Goal: Find contact information: Find contact information

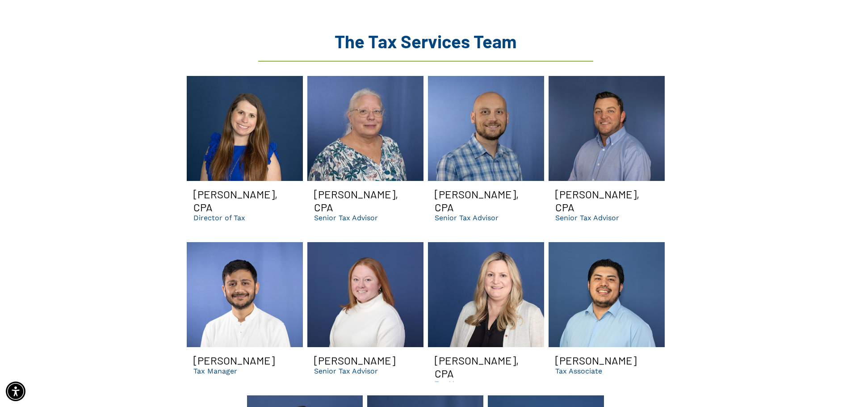
scroll to position [1116, 0]
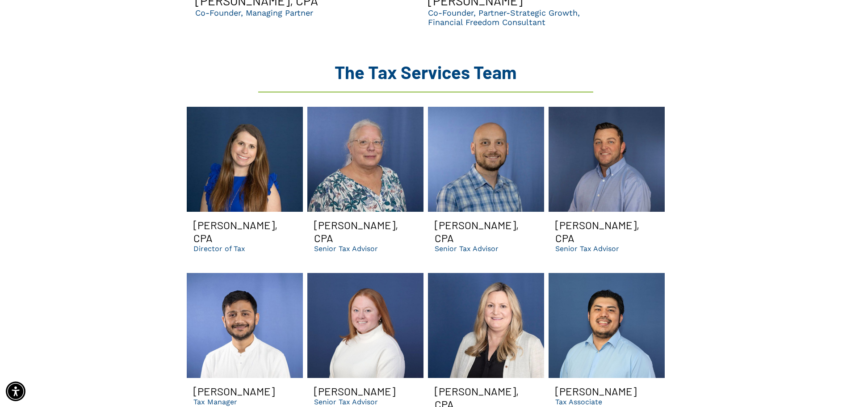
click at [573, 218] on h3 "[PERSON_NAME], CPA" at bounding box center [606, 231] width 103 height 26
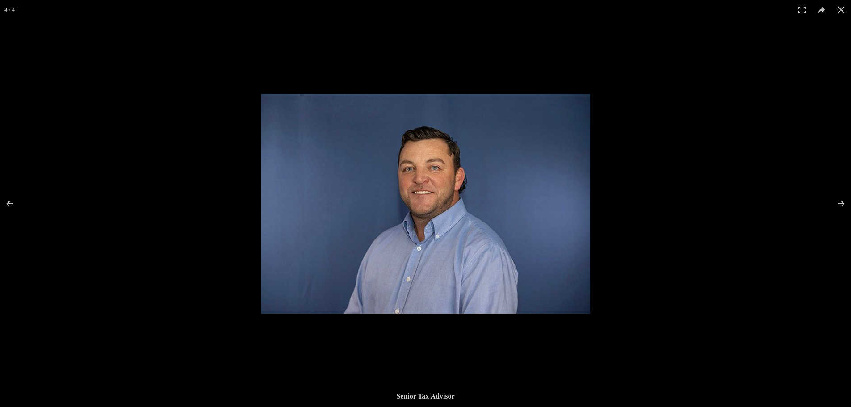
click at [532, 212] on img at bounding box center [425, 204] width 329 height 220
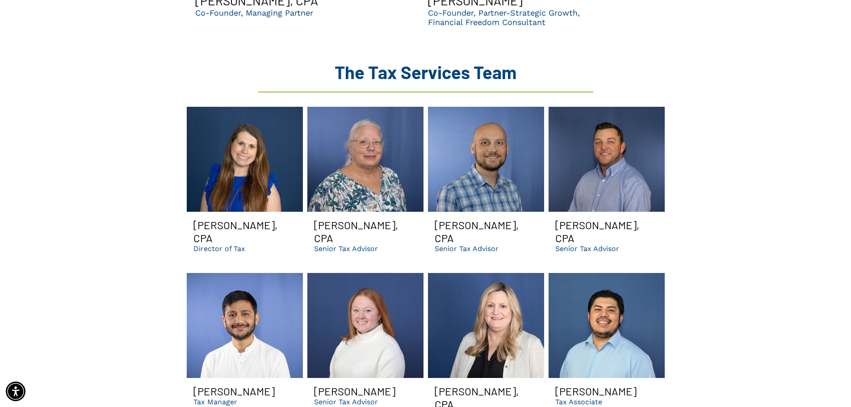
click at [605, 212] on span "[PERSON_NAME], CPA Senior Tax Advisor Button" at bounding box center [606, 236] width 116 height 48
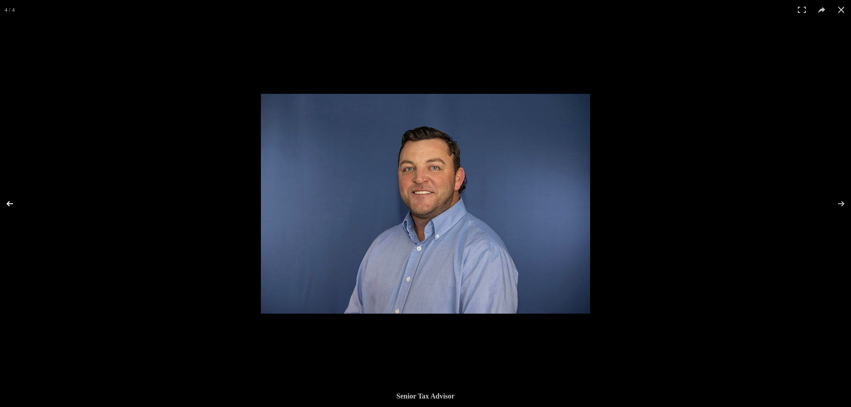
click at [21, 204] on button at bounding box center [15, 203] width 31 height 45
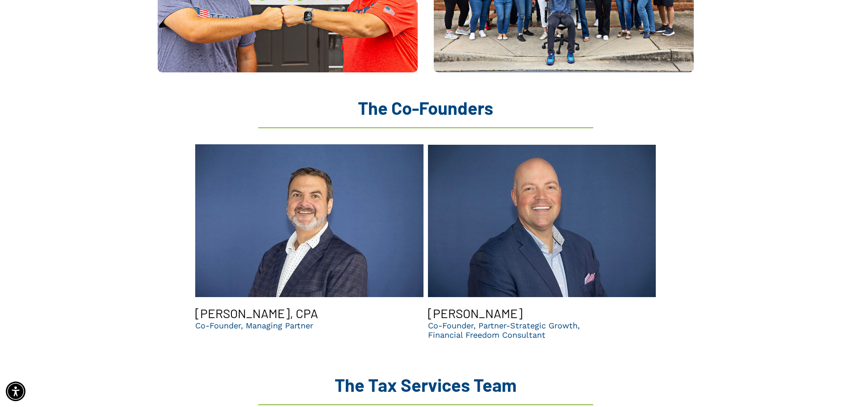
scroll to position [1116, 0]
